Goal: Information Seeking & Learning: Learn about a topic

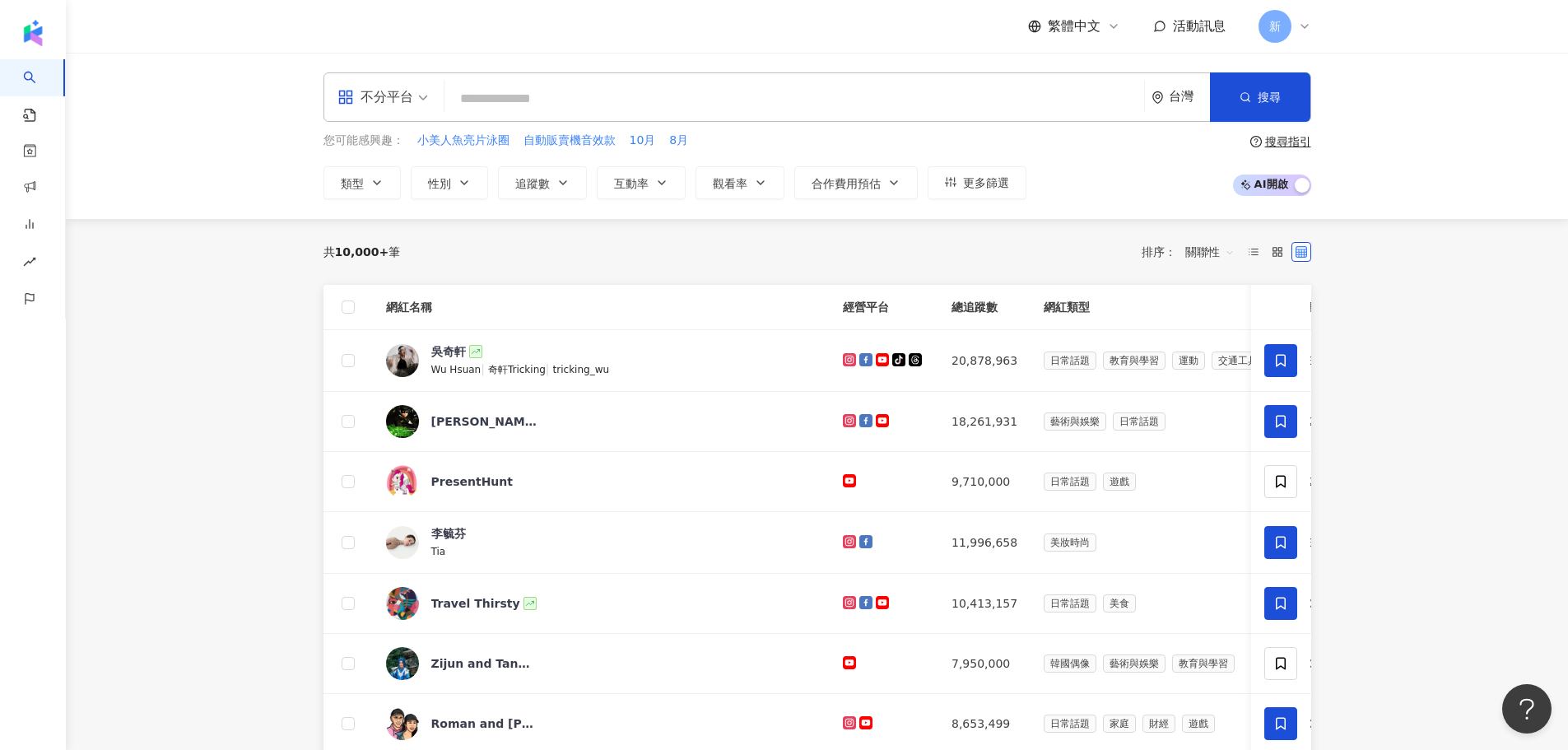
click at [410, 94] on div "不分平台" at bounding box center [375, 97] width 75 height 27
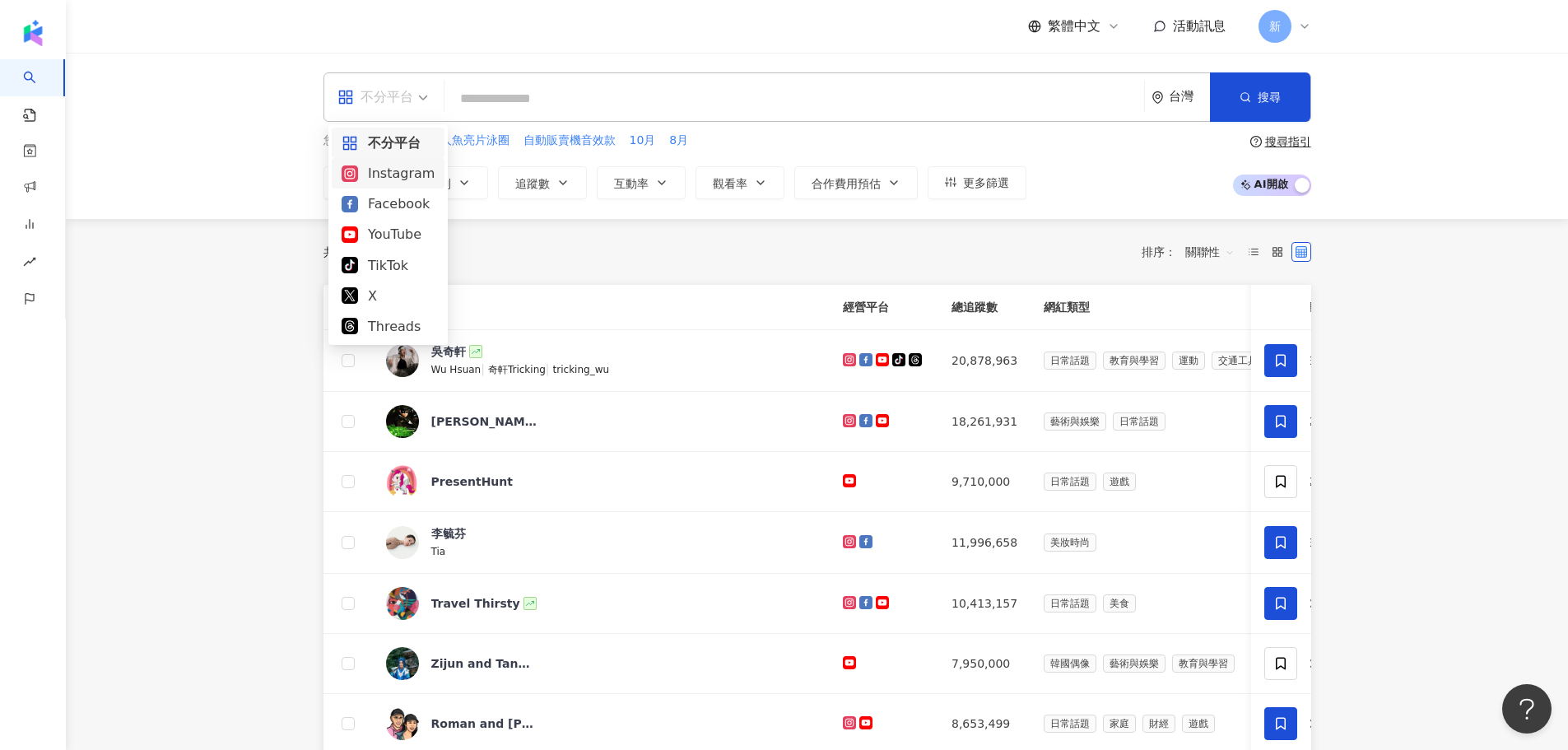
click at [414, 174] on div "Instagram" at bounding box center [388, 173] width 93 height 21
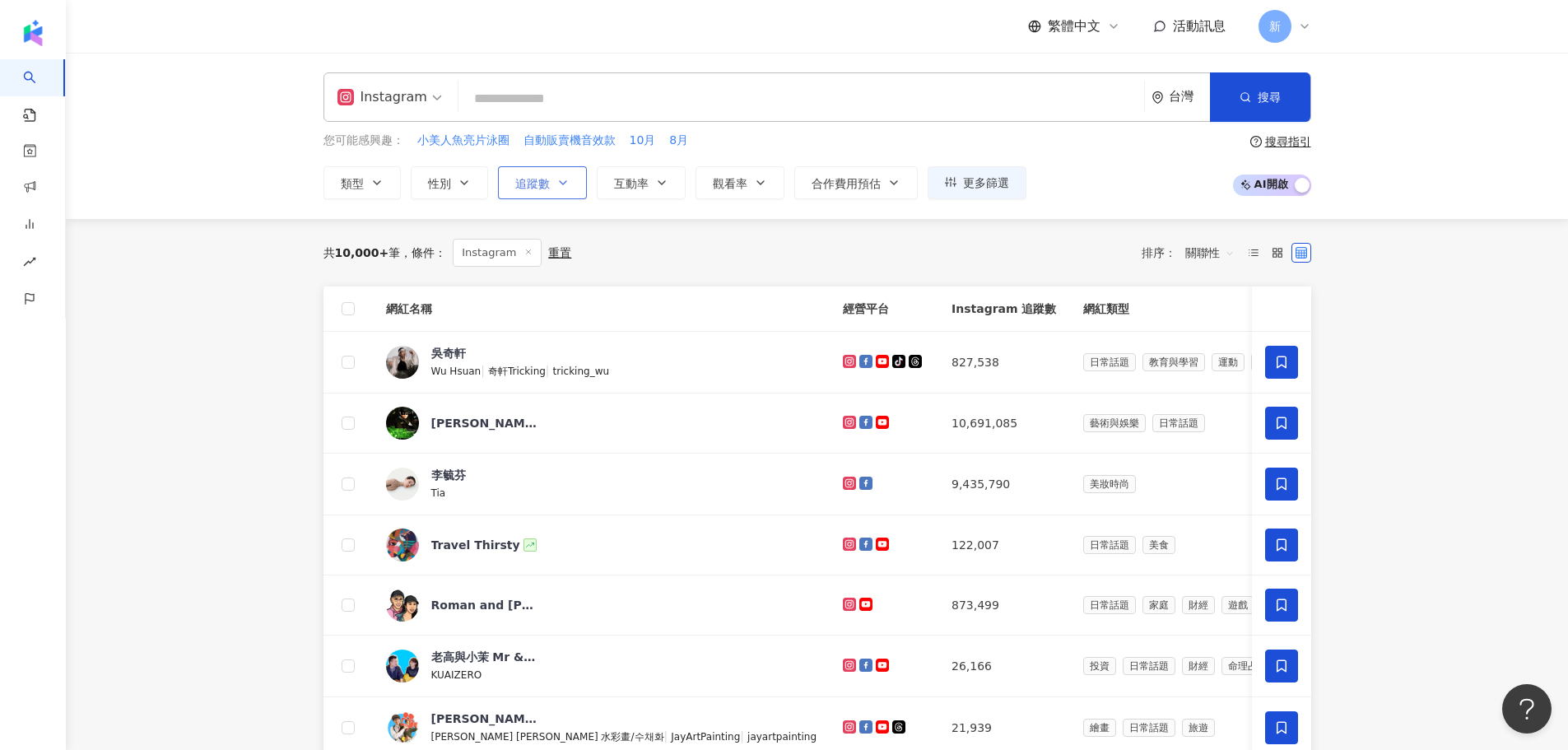
click at [546, 180] on span "追蹤數" at bounding box center [533, 184] width 34 height 13
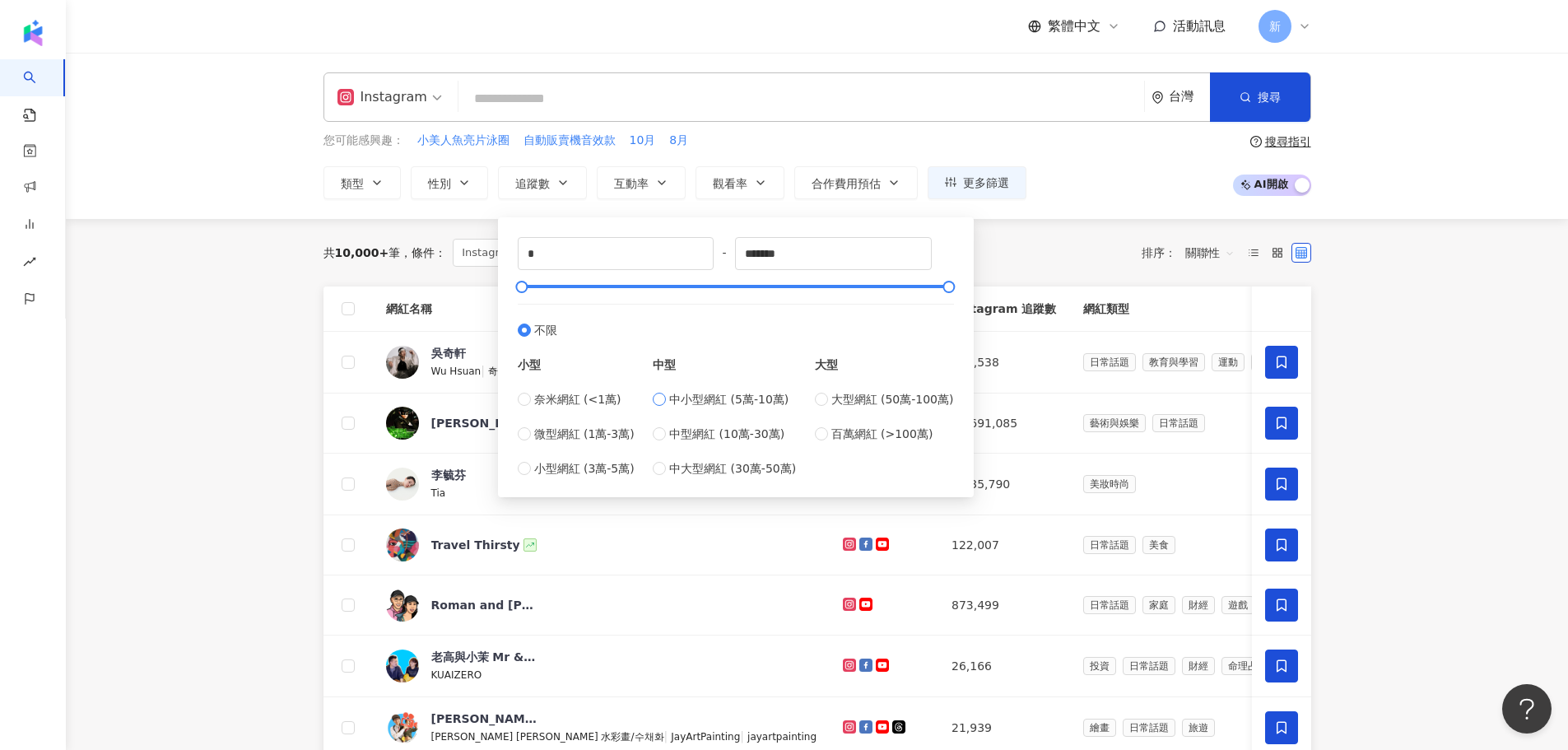
click at [740, 403] on span "中小型網紅 (5萬-10萬)" at bounding box center [728, 398] width 119 height 18
type input "*****"
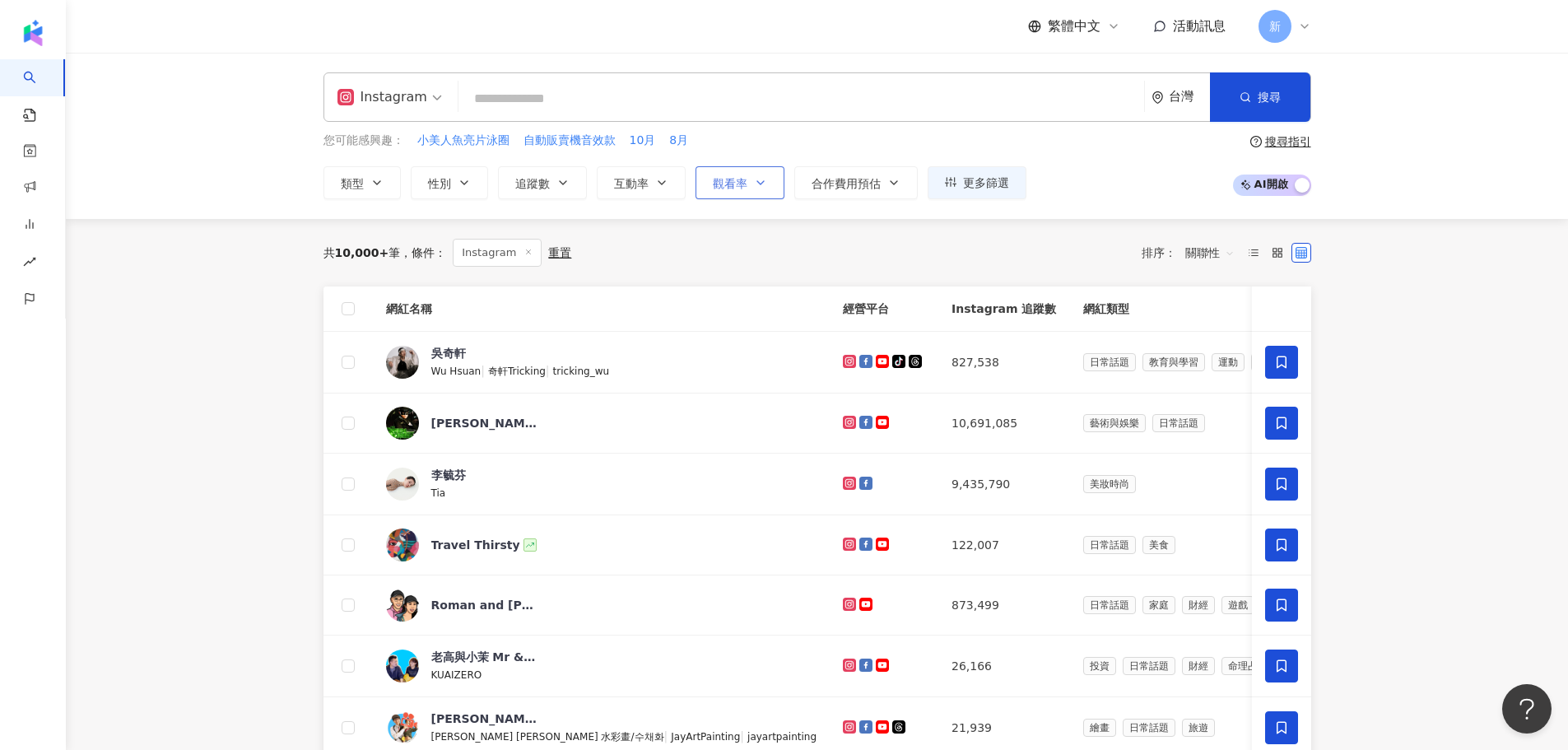
click at [745, 178] on span "觀看率" at bounding box center [730, 184] width 34 height 13
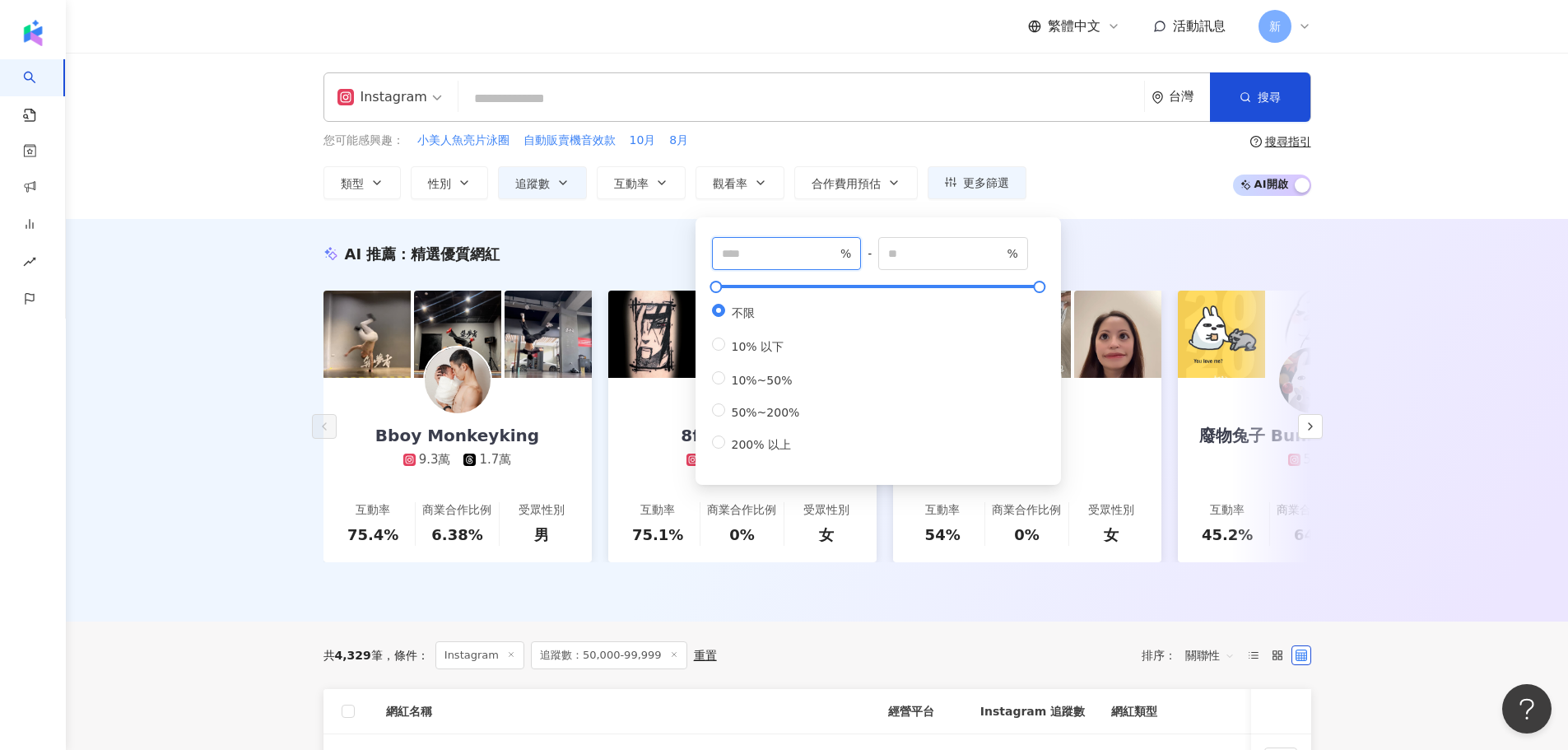
click at [792, 252] on input "number" at bounding box center [779, 253] width 115 height 18
click at [745, 190] on span "觀看率" at bounding box center [730, 184] width 34 height 13
